Goal: Use online tool/utility: Utilize a website feature to perform a specific function

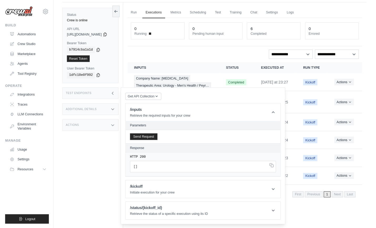
scroll to position [17, 0]
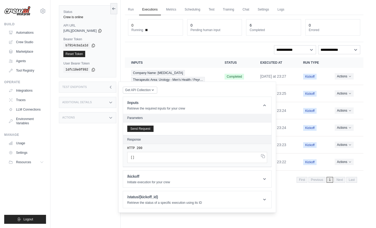
click at [152, 13] on link "Executions" at bounding box center [150, 9] width 22 height 11
click at [136, 12] on link "Run" at bounding box center [131, 9] width 12 height 11
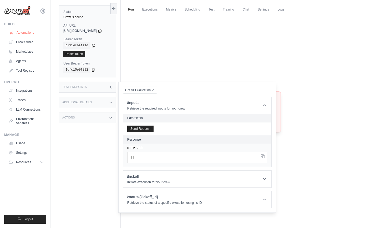
click at [25, 31] on link "Automations" at bounding box center [27, 32] width 40 height 8
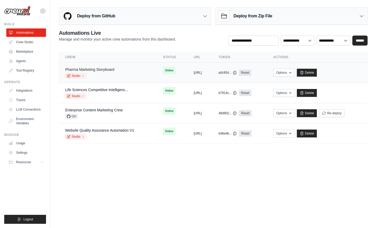
click at [109, 69] on link "Pharma Marketing Storyboard" at bounding box center [89, 69] width 49 height 4
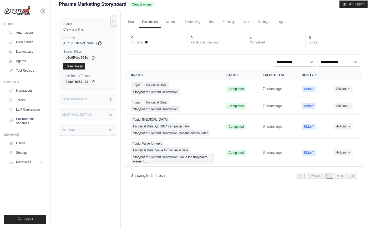
scroll to position [4, 0]
click at [25, 42] on link "Crew Studio" at bounding box center [27, 42] width 40 height 8
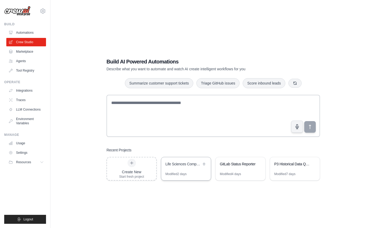
click at [183, 165] on div "Life Sciences Competitive Intelligence" at bounding box center [183, 163] width 36 height 5
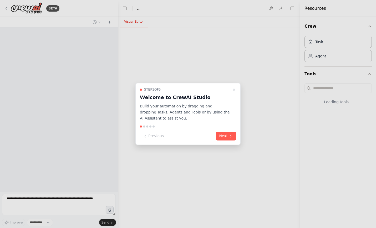
select select "****"
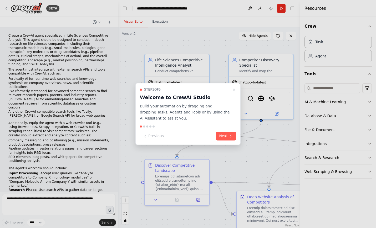
scroll to position [1184, 0]
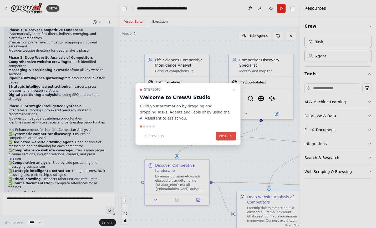
click at [228, 136] on button "Next" at bounding box center [226, 136] width 20 height 9
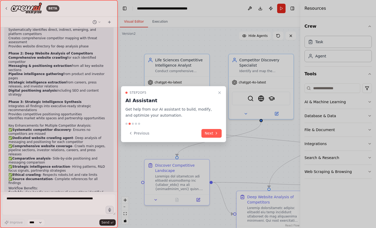
scroll to position [1180, 0]
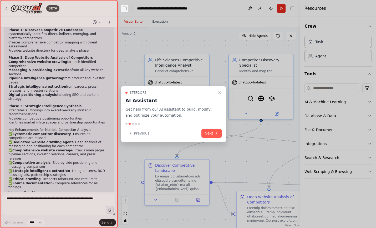
click at [125, 9] on button "Toggle Left Sidebar" at bounding box center [124, 8] width 7 height 7
click at [124, 7] on button "Toggle Left Sidebar" at bounding box center [124, 8] width 7 height 7
click at [217, 136] on button "Next" at bounding box center [211, 133] width 20 height 9
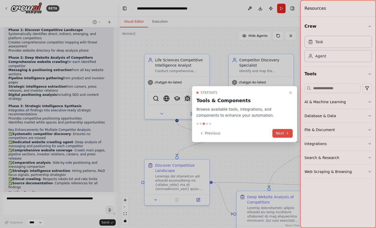
click at [284, 134] on button "Next" at bounding box center [282, 133] width 20 height 9
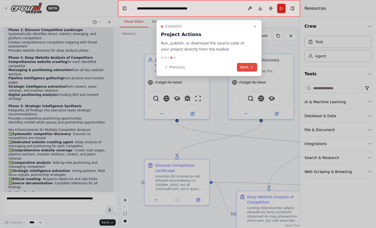
click at [246, 67] on button "Next" at bounding box center [247, 67] width 20 height 9
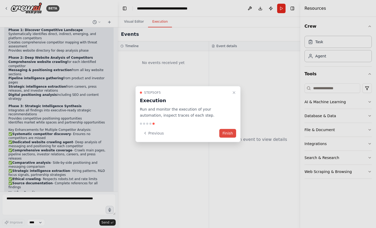
click at [224, 134] on button "Finish" at bounding box center [227, 132] width 17 height 9
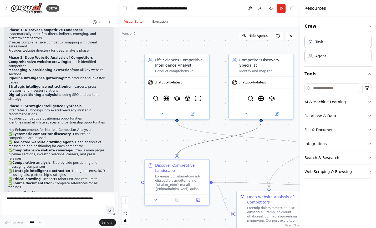
drag, startPoint x: 225, startPoint y: 139, endPoint x: 216, endPoint y: 139, distance: 9.5
click at [216, 139] on icon "Edge from 338b2f54-f1da-47ee-b808-bf193aefd68f to 8bf4e034-8220-4235-b9a7-6e169…" at bounding box center [219, 139] width 84 height 34
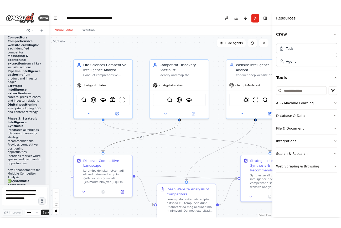
scroll to position [2337, 0]
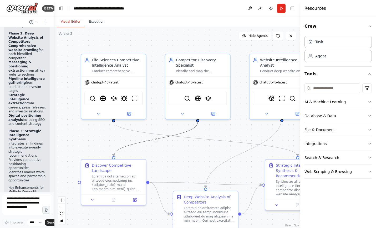
drag, startPoint x: 117, startPoint y: 108, endPoint x: 54, endPoint y: 107, distance: 62.3
click at [54, 107] on div "BETA Create a CrewAI agent specialized in Life Sciences Competitive Analysis. T…" at bounding box center [188, 114] width 376 height 228
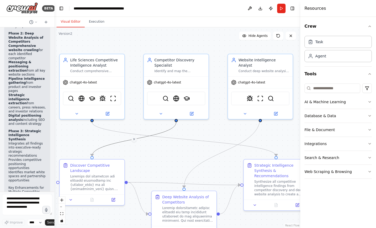
drag, startPoint x: 213, startPoint y: 132, endPoint x: 187, endPoint y: 132, distance: 26.3
click at [186, 132] on div ".deletable-edge-delete-btn { width: 20px; height: 20px; border: 0px solid #ffff…" at bounding box center [177, 127] width 246 height 200
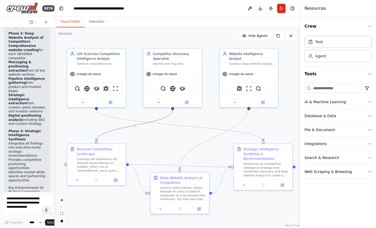
drag, startPoint x: 180, startPoint y: 142, endPoint x: 180, endPoint y: 128, distance: 13.7
click at [180, 128] on div ".deletable-edge-delete-btn { width: 20px; height: 20px; border: 0px solid #ffff…" at bounding box center [177, 127] width 246 height 200
click at [60, 10] on button "Toggle Left Sidebar" at bounding box center [61, 8] width 7 height 7
